Goal: Task Accomplishment & Management: Complete application form

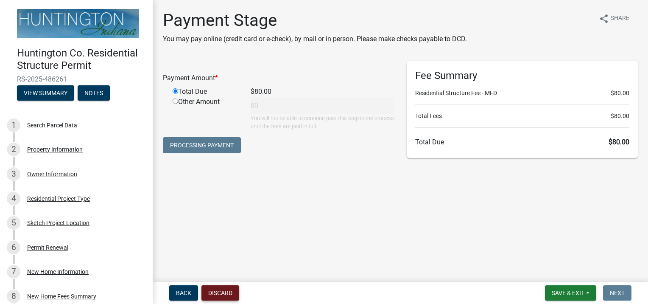
click at [215, 292] on button "Discard" at bounding box center [220, 292] width 38 height 15
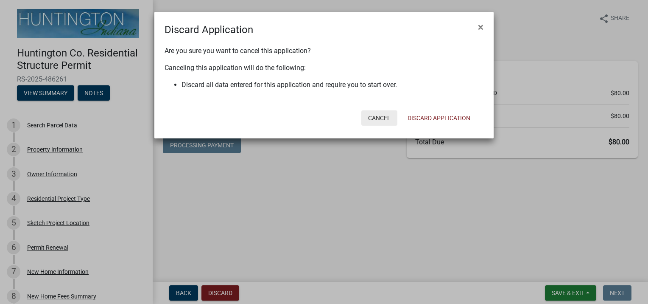
click at [376, 117] on button "Cancel" at bounding box center [379, 117] width 36 height 15
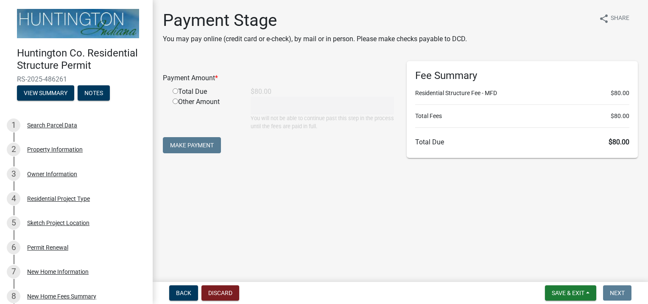
click at [180, 91] on div "Total Due" at bounding box center [205, 92] width 78 height 10
click at [173, 90] on input "radio" at bounding box center [176, 91] width 6 height 6
radio input "true"
type input "80"
click at [192, 143] on button "Make Payment" at bounding box center [192, 145] width 58 height 16
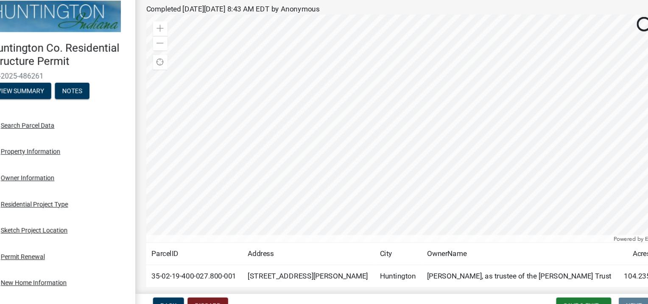
scroll to position [187, 0]
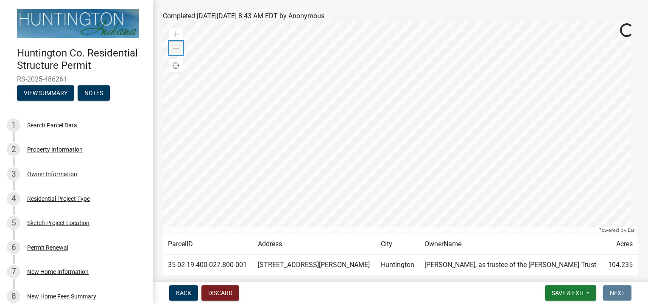
click at [177, 51] on span at bounding box center [176, 48] width 7 height 7
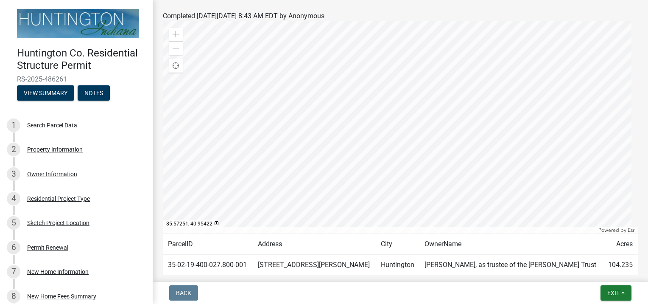
click at [232, 17] on span "Completed [DATE][DATE] 8:43 AM EDT by Anonymous" at bounding box center [244, 16] width 162 height 8
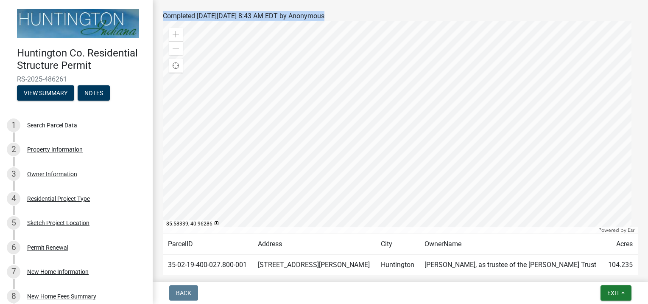
click at [232, 17] on span "Completed [DATE][DATE] 8:43 AM EDT by Anonymous" at bounding box center [244, 16] width 162 height 8
drag, startPoint x: 232, startPoint y: 17, endPoint x: 215, endPoint y: 15, distance: 17.1
click at [215, 15] on span "Completed [DATE][DATE] 8:43 AM EDT by Anonymous" at bounding box center [244, 16] width 162 height 8
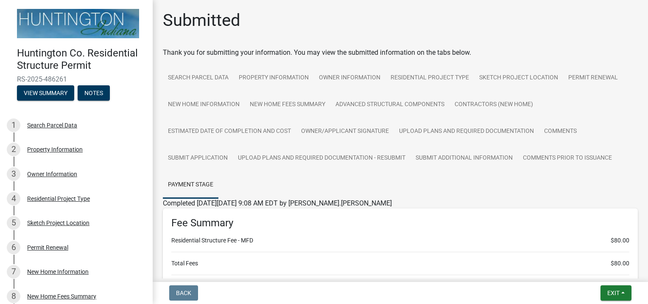
scroll to position [188, 0]
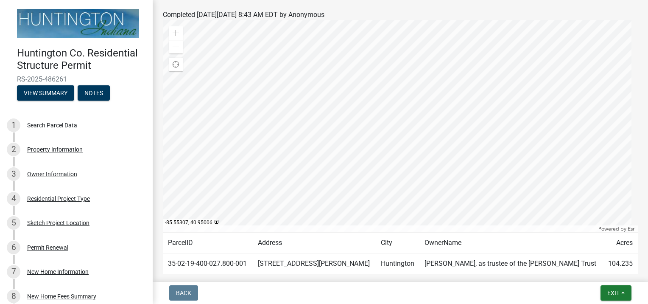
scroll to position [187, 0]
click at [176, 53] on div "Zoom out" at bounding box center [176, 48] width 14 height 14
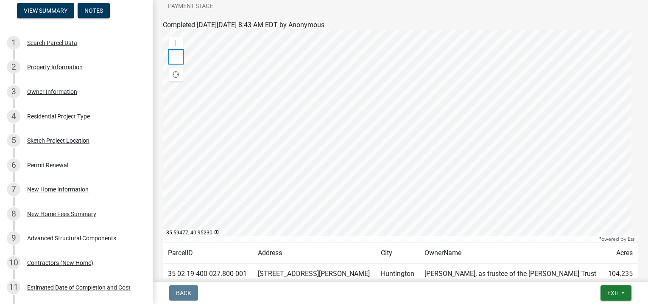
scroll to position [0, 0]
